Goal: Find contact information: Find contact information

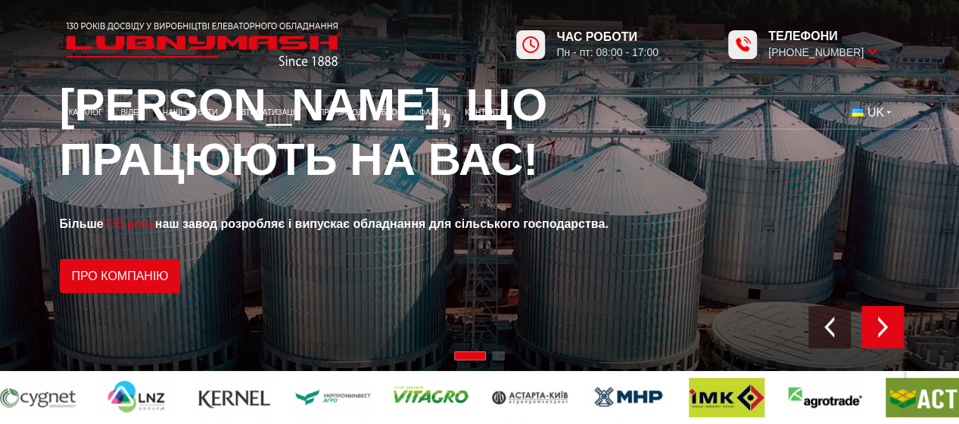
click at [884, 327] on img "Next slide" at bounding box center [882, 326] width 21 height 21
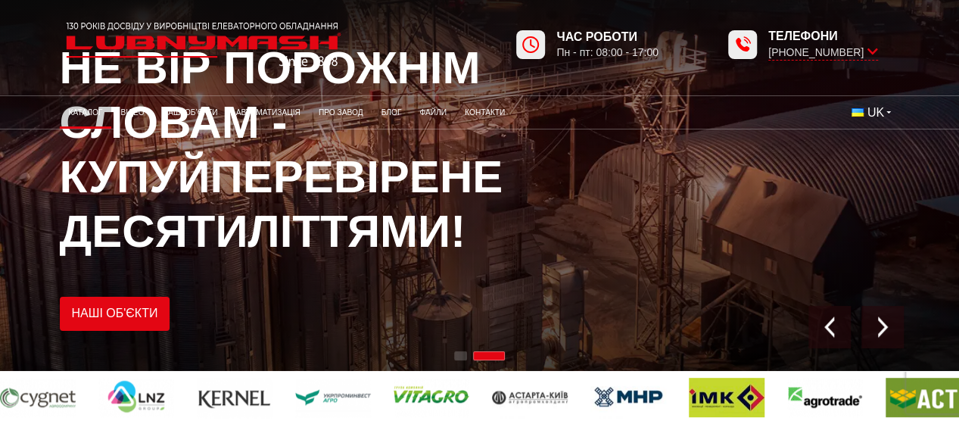
click at [92, 111] on link "Каталог" at bounding box center [86, 112] width 52 height 25
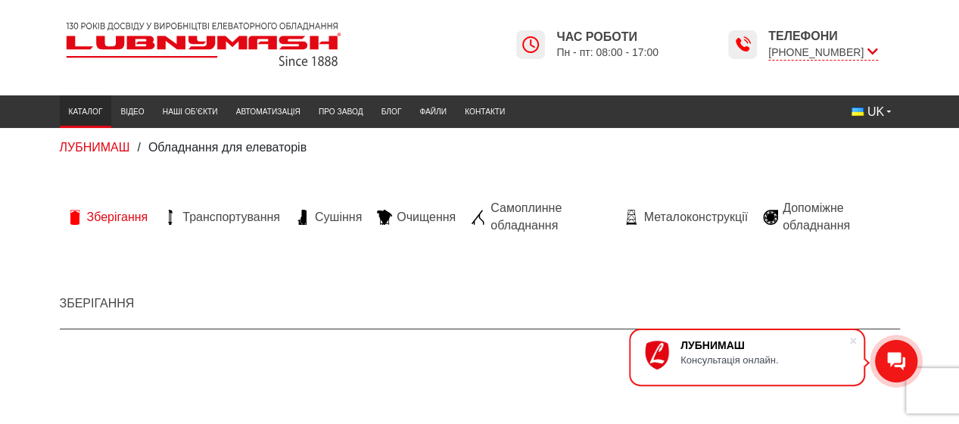
click at [114, 220] on span "Зберігання" at bounding box center [117, 217] width 61 height 17
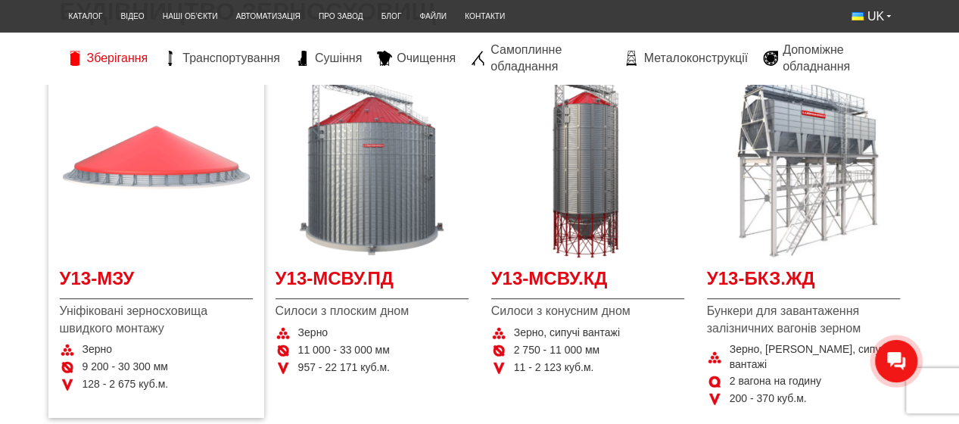
scroll to position [303, 0]
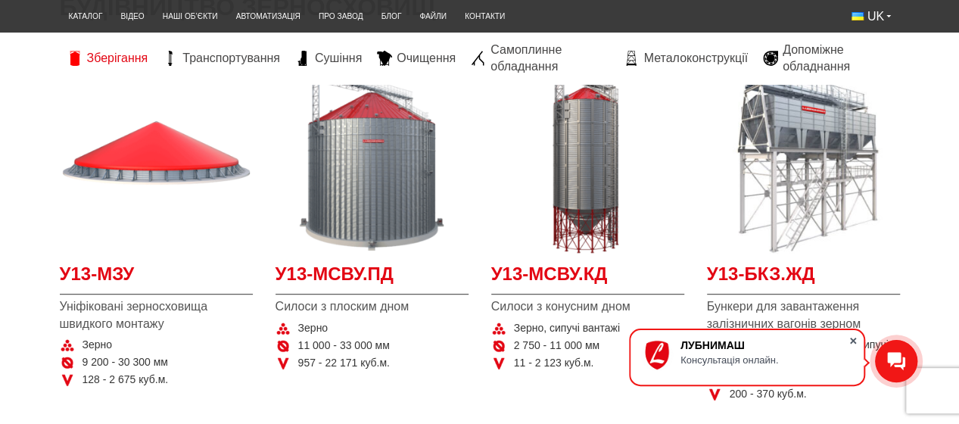
click at [851, 338] on span at bounding box center [853, 340] width 15 height 15
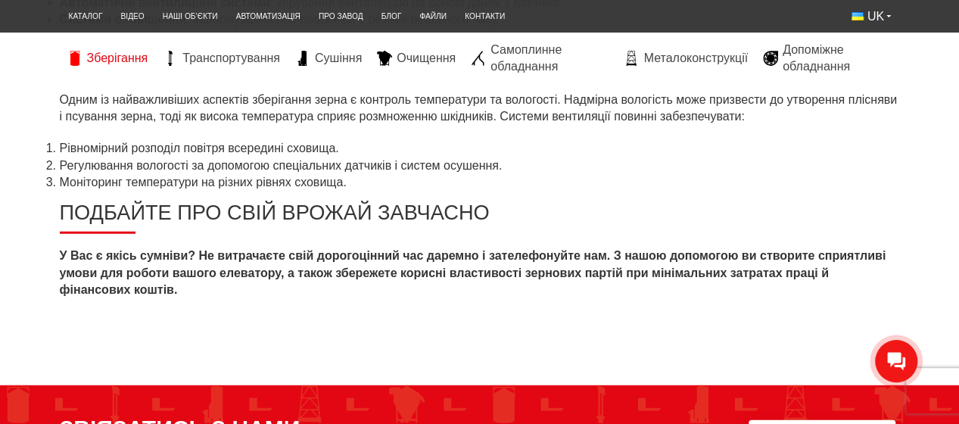
scroll to position [1893, 0]
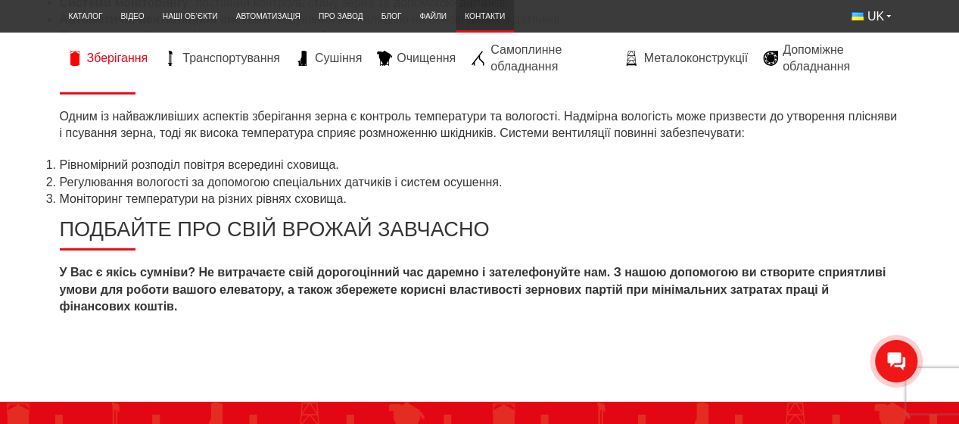
click at [482, 13] on link "Контакти" at bounding box center [485, 16] width 58 height 25
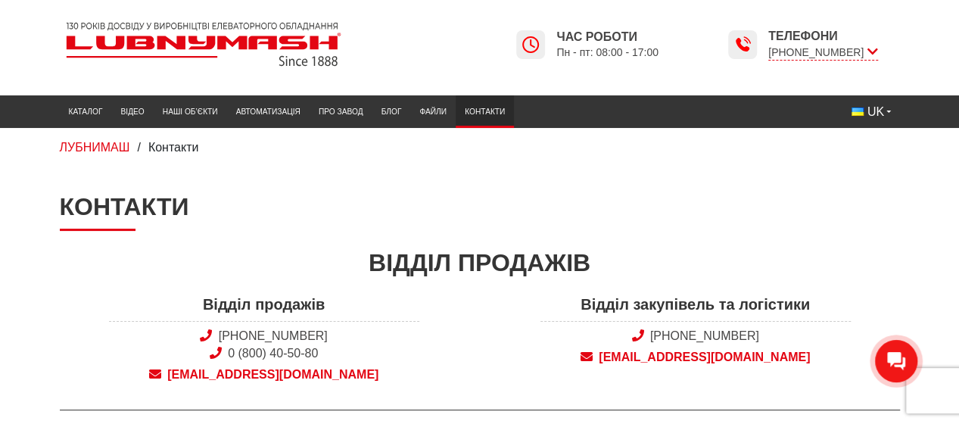
click at [266, 195] on h1 "Контакти" at bounding box center [480, 211] width 840 height 38
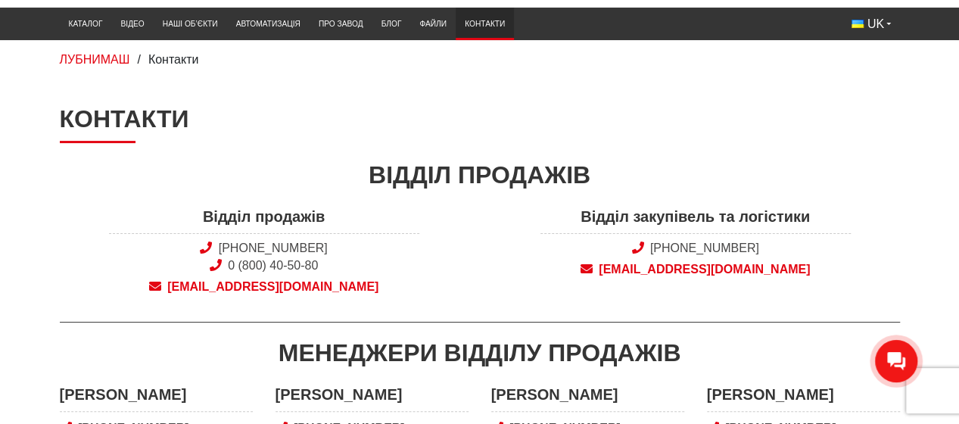
scroll to position [151, 0]
